Goal: Information Seeking & Learning: Learn about a topic

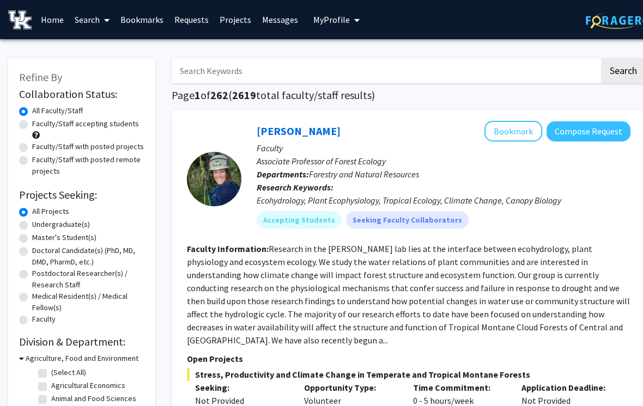
click at [197, 19] on link "Requests" at bounding box center [191, 20] width 45 height 38
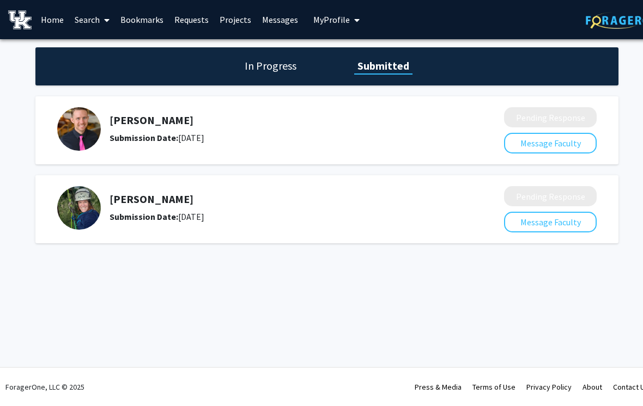
click at [556, 135] on button "Message Faculty" at bounding box center [550, 143] width 93 height 21
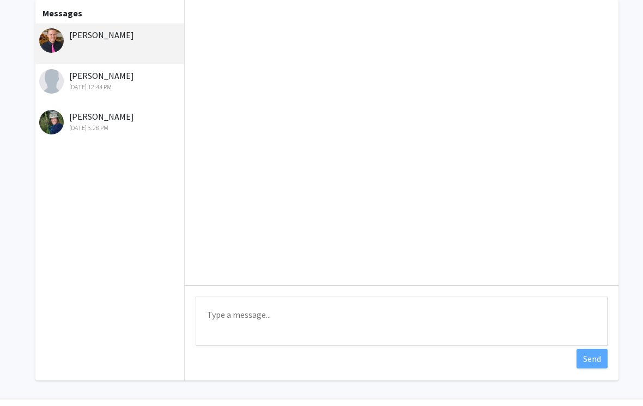
scroll to position [59, 0]
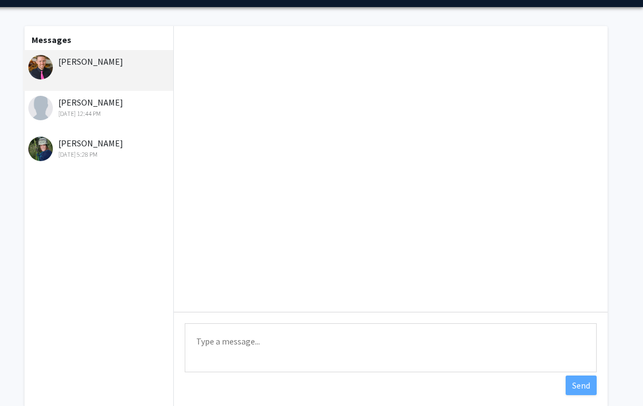
click at [394, 339] on textarea "Type a message" at bounding box center [391, 348] width 412 height 49
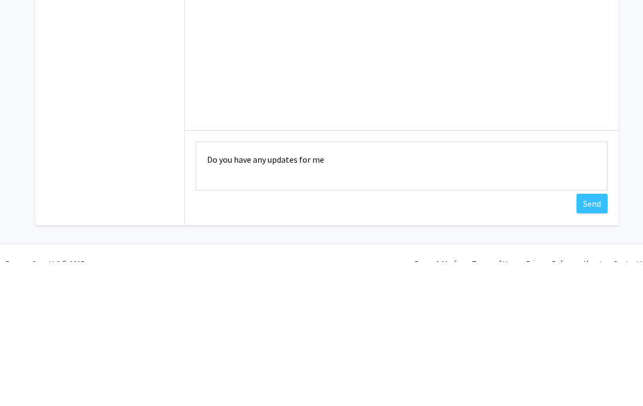
scroll to position [72, 0]
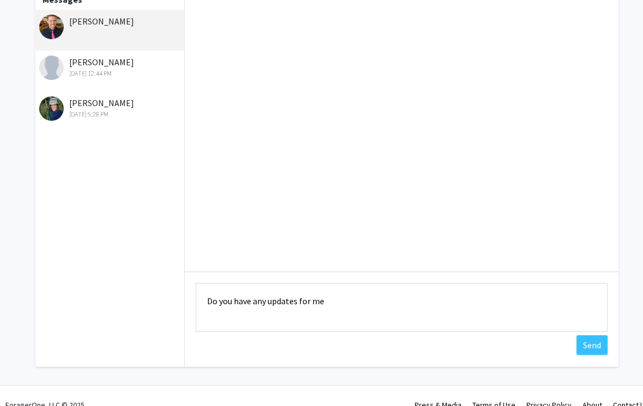
type textarea "Do you have any updates for me"
click at [596, 342] on button "Send" at bounding box center [591, 346] width 31 height 20
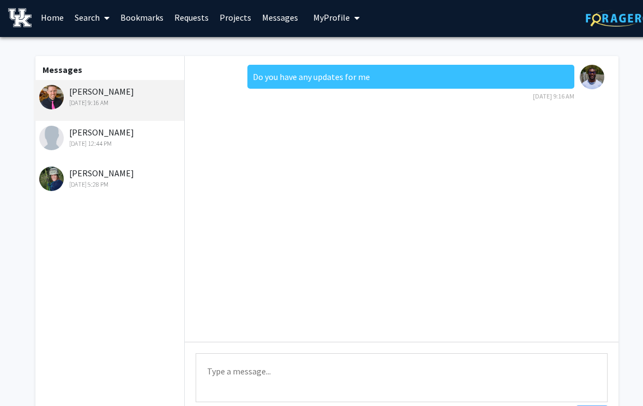
scroll to position [0, 0]
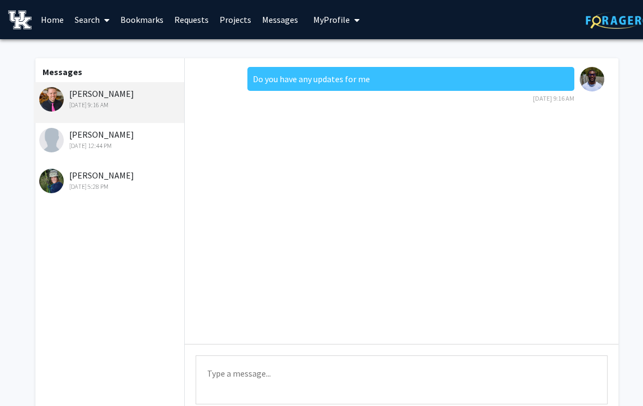
click at [576, 127] on div "Do you have any updates for me [DATE] 9:16 AM" at bounding box center [402, 201] width 434 height 286
click at [618, 122] on div "Messages [PERSON_NAME] [DATE] 9:16 AM [PERSON_NAME] [DATE] 12:44 PM [PERSON_NAM…" at bounding box center [327, 248] width 602 height 381
click at [105, 170] on div "[PERSON_NAME] [DATE] 5:28 PM" at bounding box center [110, 180] width 142 height 23
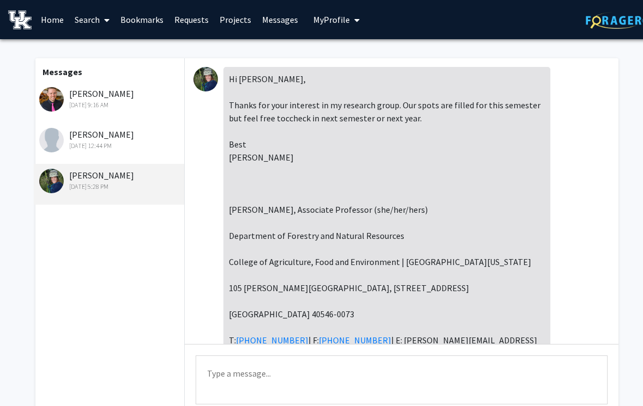
click at [187, 17] on link "Requests" at bounding box center [191, 20] width 45 height 38
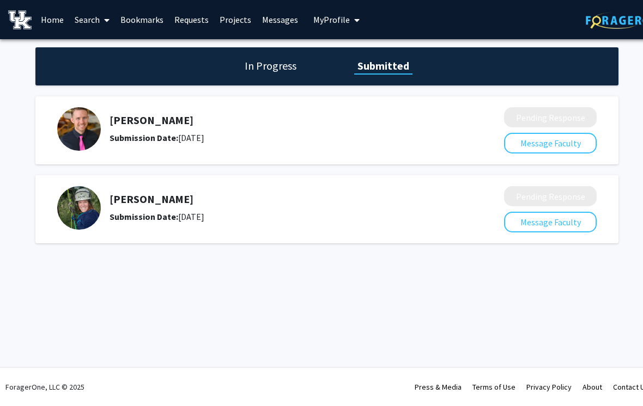
click at [86, 21] on link "Search" at bounding box center [92, 20] width 46 height 38
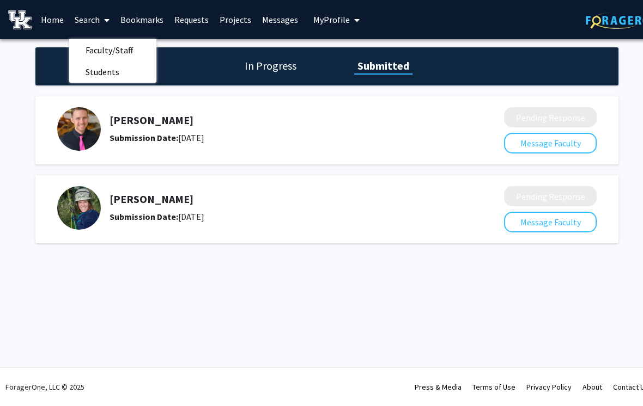
click at [107, 68] on span "Students" at bounding box center [102, 72] width 66 height 22
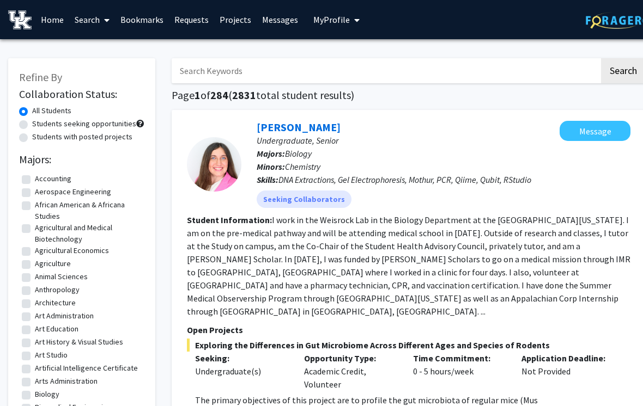
click at [87, 18] on link "Search" at bounding box center [92, 20] width 46 height 38
click at [106, 46] on span "Faculty/Staff" at bounding box center [109, 50] width 80 height 22
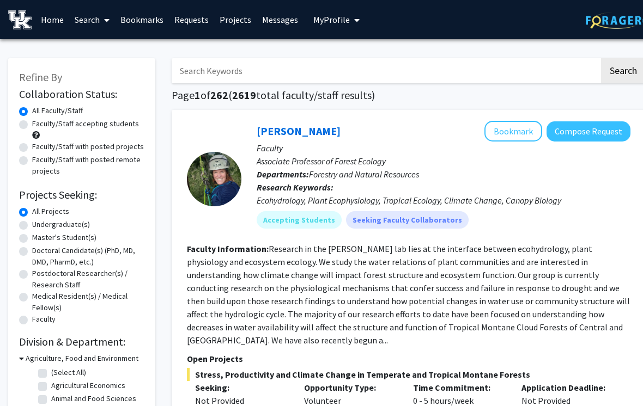
click at [32, 222] on label "Undergraduate(s)" at bounding box center [61, 224] width 58 height 11
click at [32, 222] on input "Undergraduate(s)" at bounding box center [35, 222] width 7 height 7
radio input "true"
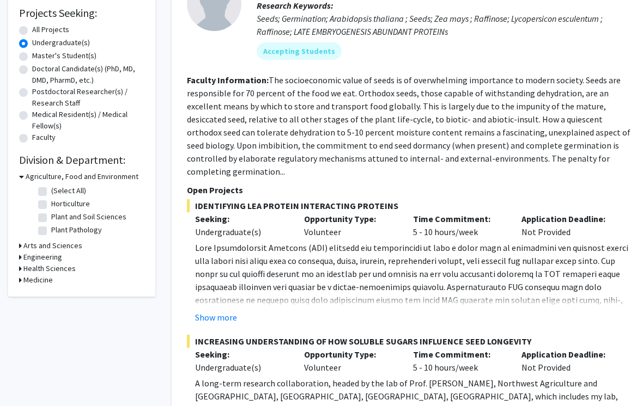
scroll to position [190, 0]
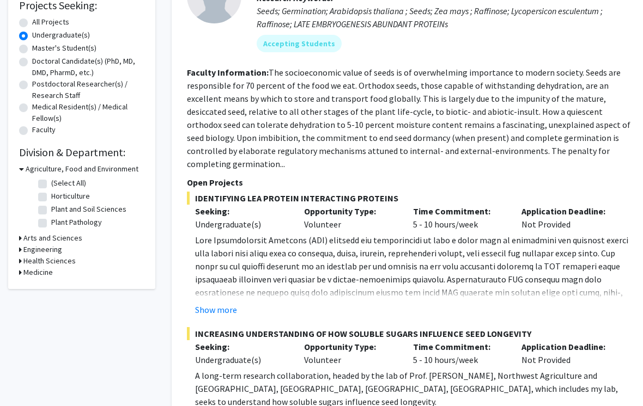
click at [28, 238] on h3 "Arts and Sciences" at bounding box center [52, 238] width 59 height 11
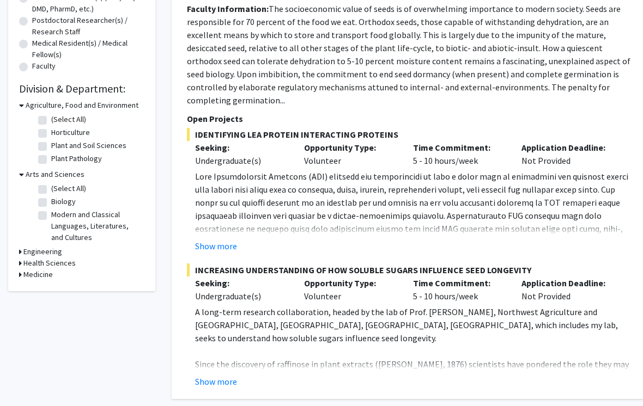
scroll to position [266, 0]
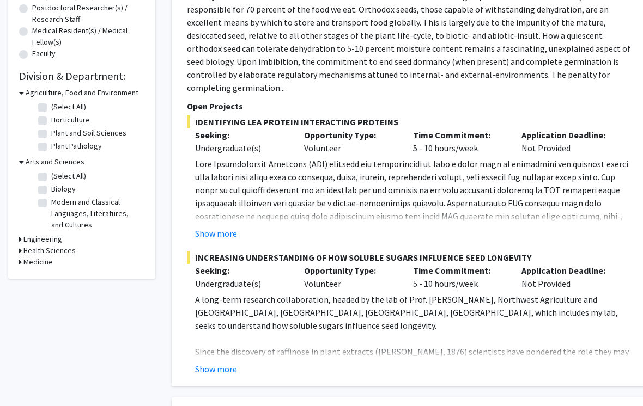
click at [25, 239] on h3 "Engineering" at bounding box center [42, 239] width 39 height 11
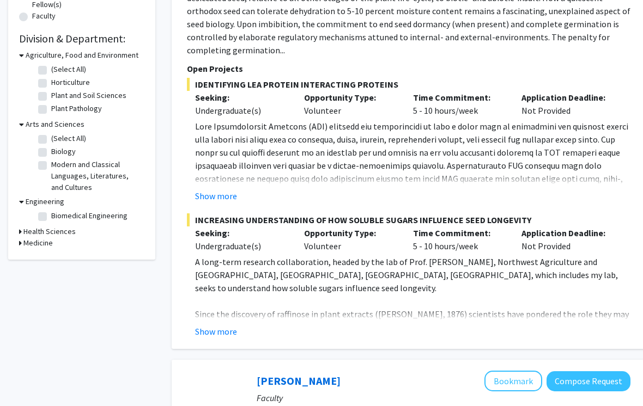
click at [29, 232] on h3 "Health Sciences" at bounding box center [49, 232] width 52 height 11
click at [27, 258] on h3 "Medicine" at bounding box center [37, 261] width 29 height 11
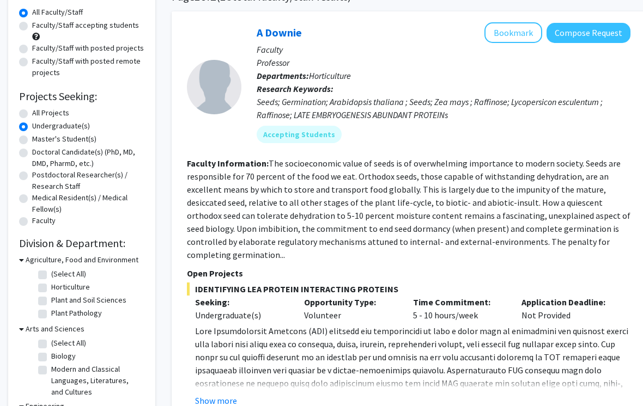
scroll to position [0, 0]
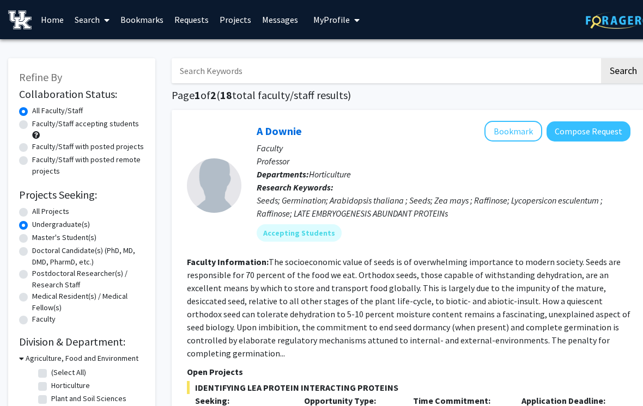
click at [543, 60] on input "Search Keywords" at bounding box center [386, 70] width 428 height 25
type input "Weight"
click at [623, 70] on button "Search" at bounding box center [623, 70] width 45 height 25
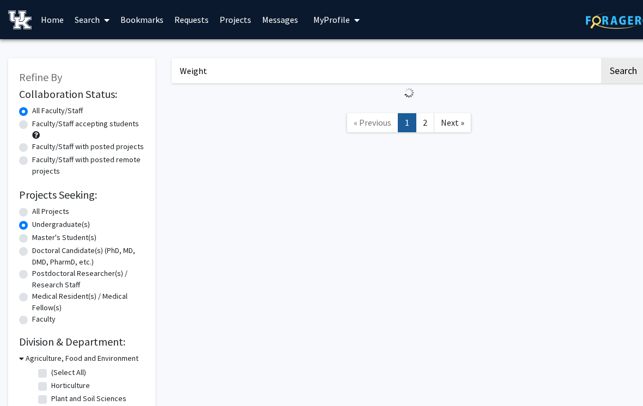
radio input "true"
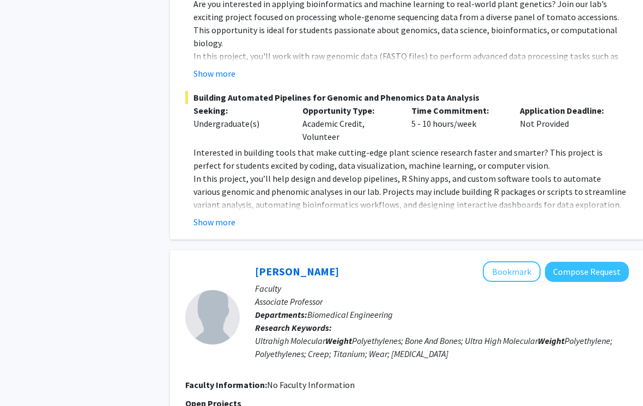
scroll to position [793, 1]
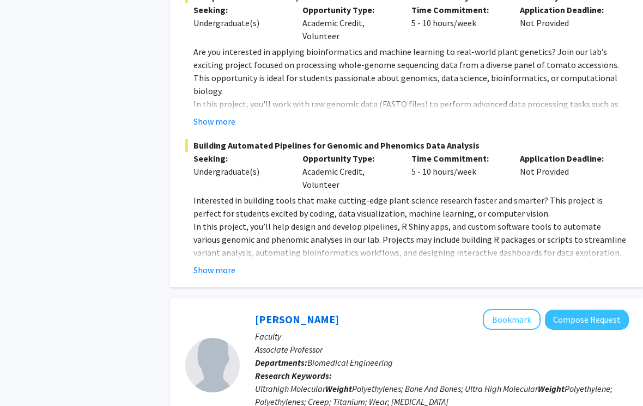
click at [222, 264] on button "Show more" at bounding box center [215, 270] width 42 height 13
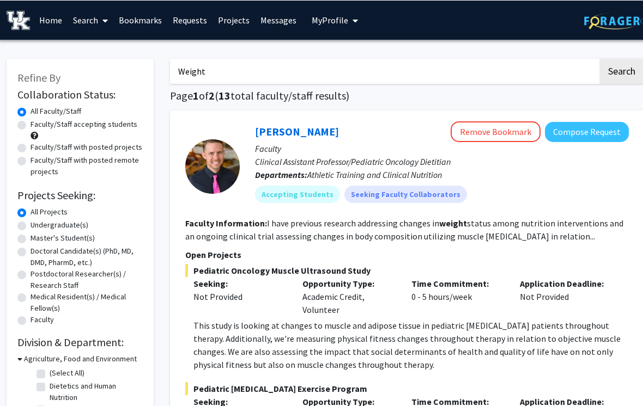
scroll to position [0, 1]
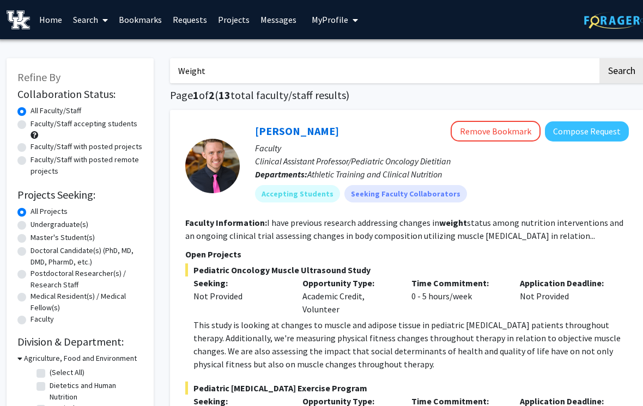
click at [426, 69] on input "Weight" at bounding box center [385, 70] width 428 height 25
click at [626, 66] on button "Search" at bounding box center [622, 70] width 45 height 25
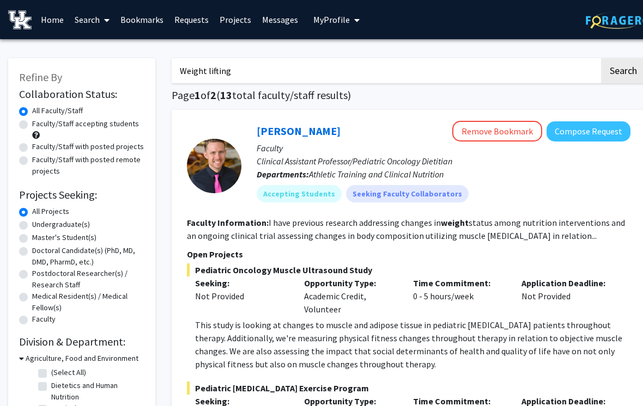
click at [554, 62] on input "Weight lifting" at bounding box center [386, 70] width 428 height 25
click at [623, 70] on button "Search" at bounding box center [623, 70] width 45 height 25
click at [576, 69] on input "Weight lifting" at bounding box center [386, 70] width 428 height 25
type input "W"
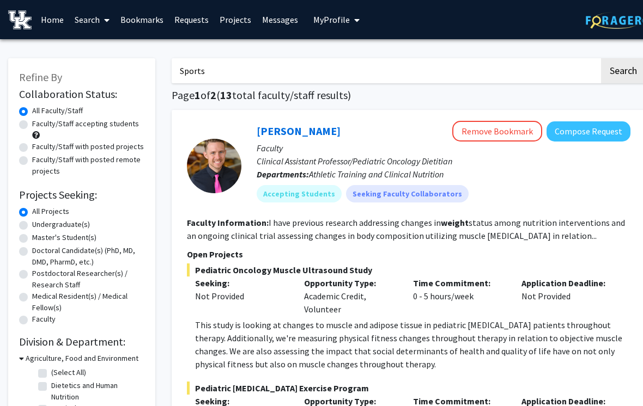
type input "Sports"
click at [623, 70] on button "Search" at bounding box center [623, 70] width 45 height 25
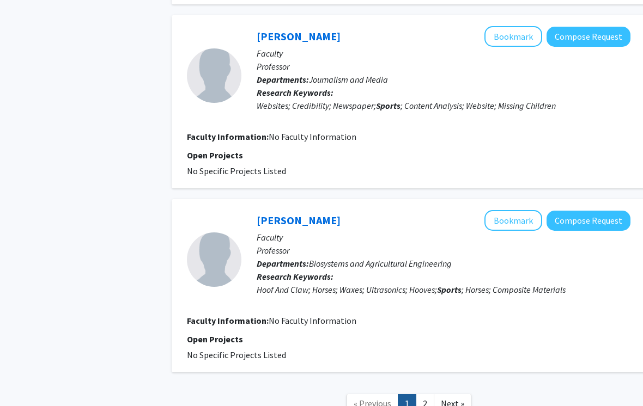
scroll to position [1829, 0]
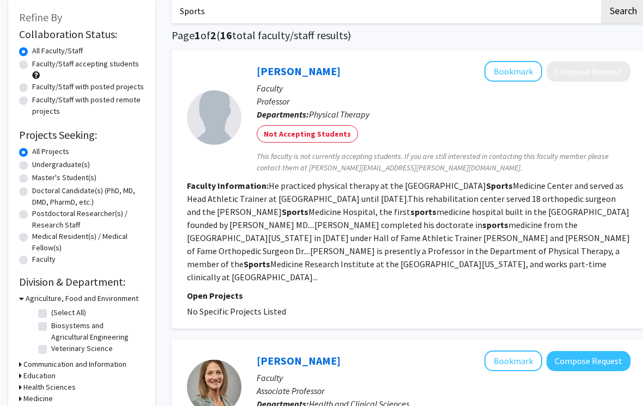
click at [30, 163] on div "Undergraduate(s)" at bounding box center [81, 165] width 125 height 13
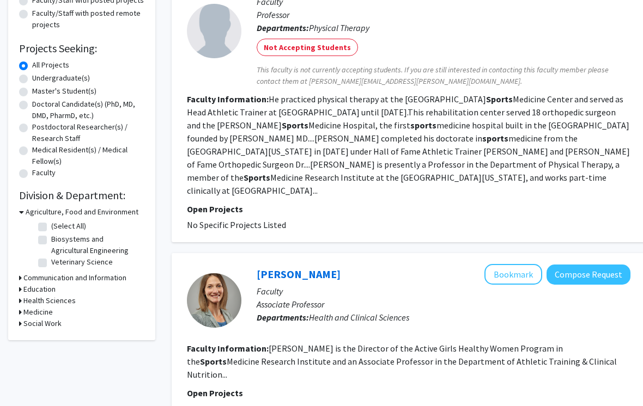
scroll to position [150, 0]
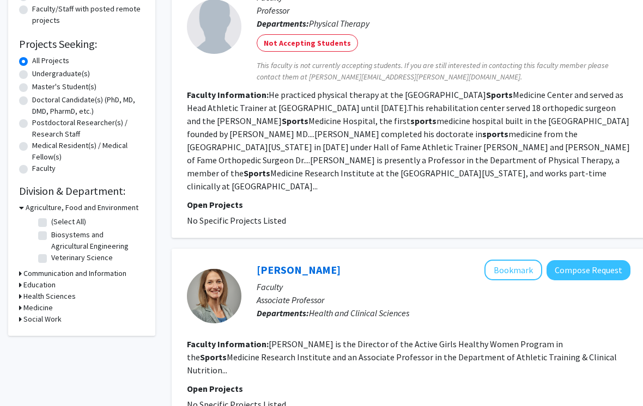
click at [32, 77] on label "Undergraduate(s)" at bounding box center [61, 74] width 58 height 11
click at [32, 76] on input "Undergraduate(s)" at bounding box center [35, 72] width 7 height 7
radio input "true"
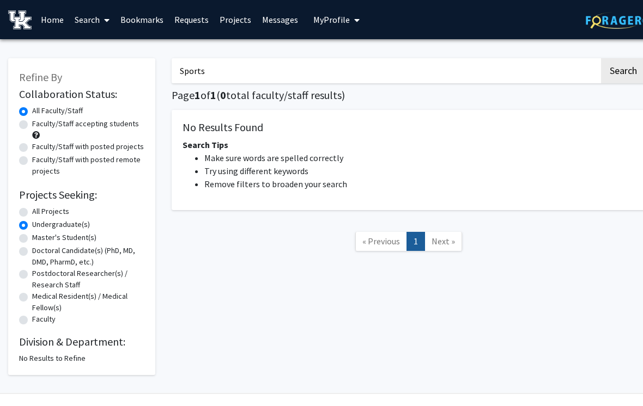
radio input "true"
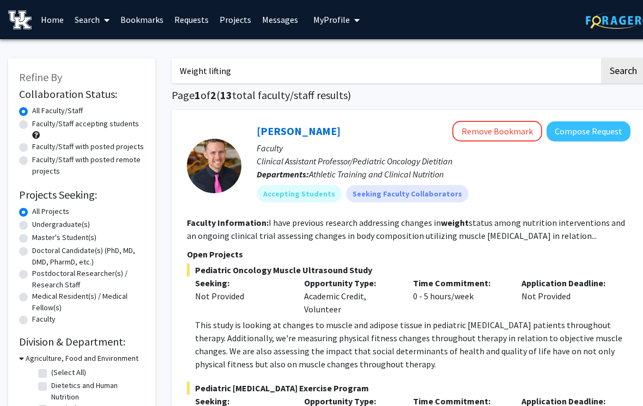
type input "Weight"
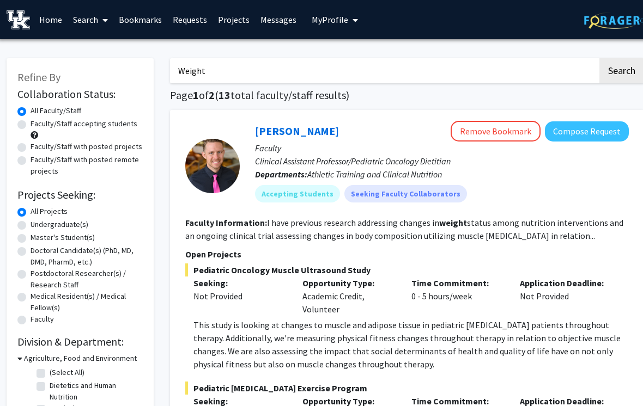
radio input "false"
radio input "true"
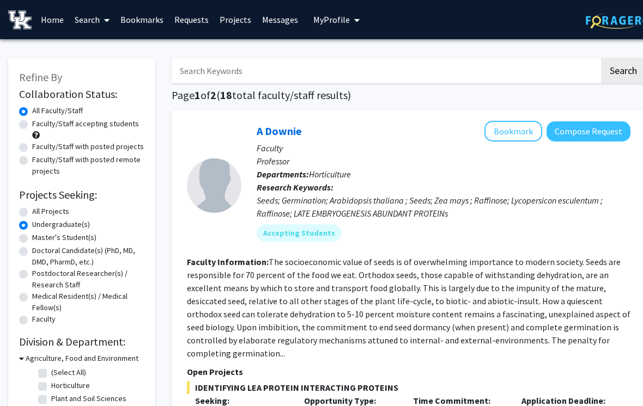
radio input "true"
